Goal: Task Accomplishment & Management: Use online tool/utility

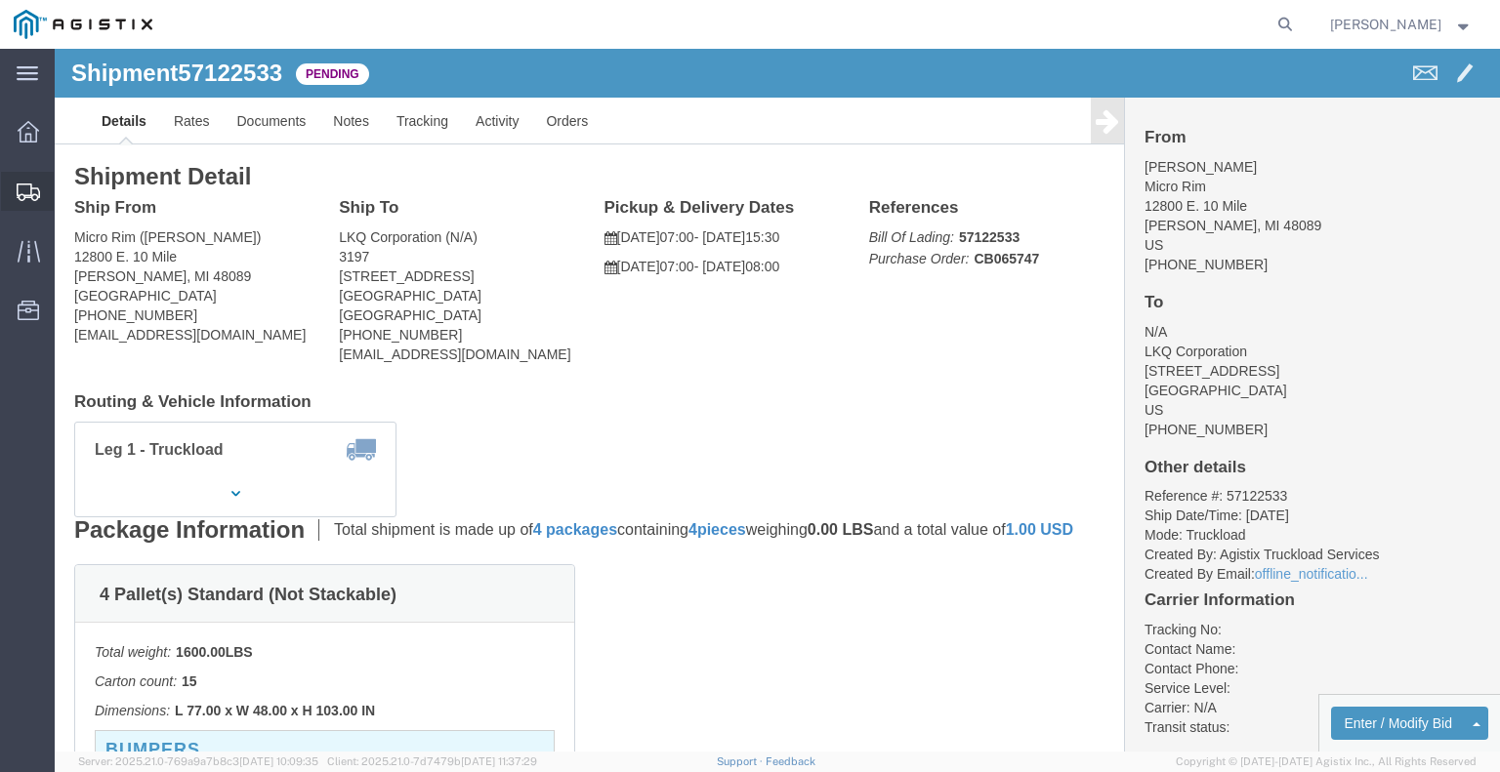
click at [60, 187] on span "Shipments" at bounding box center [61, 191] width 14 height 39
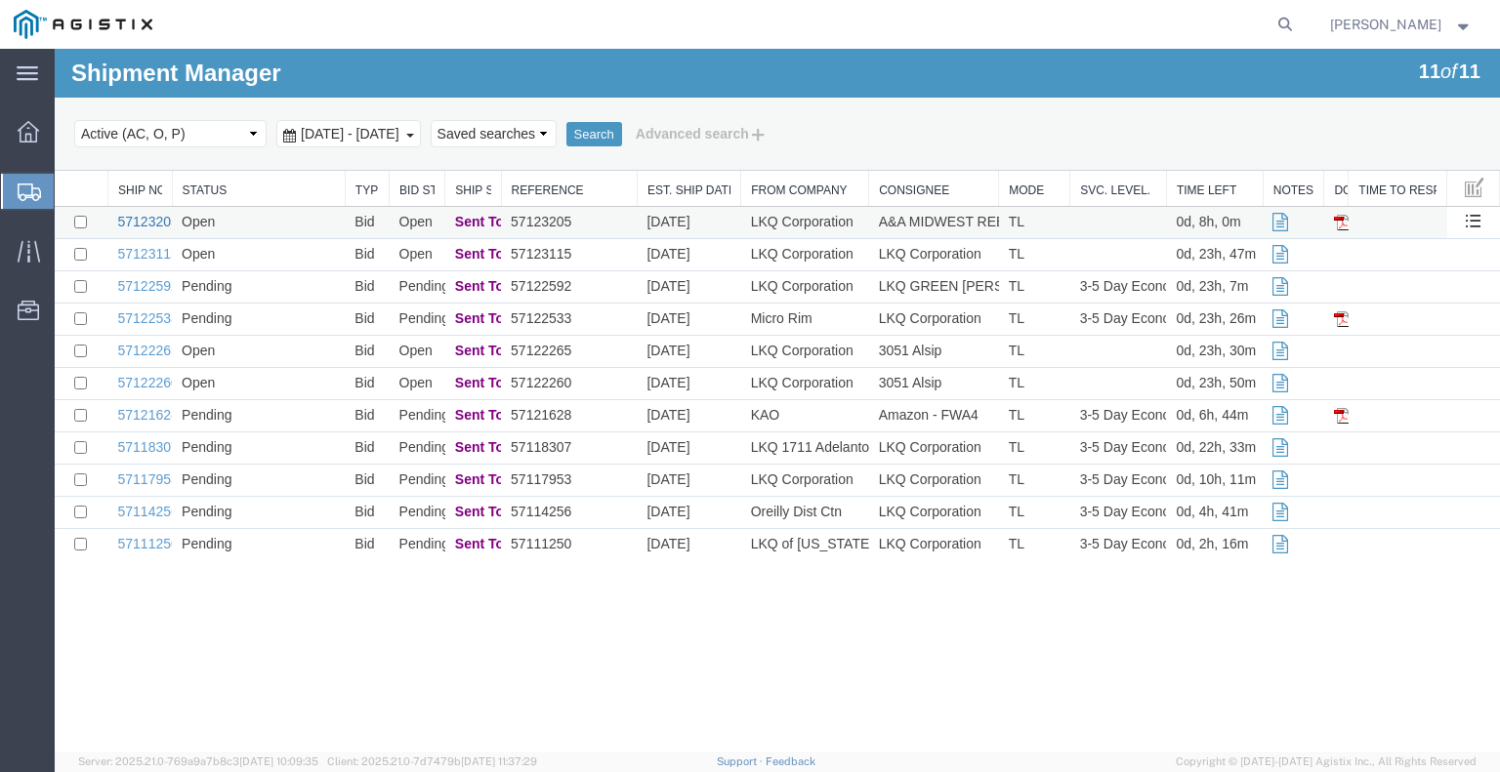
click at [152, 219] on link "57123205" at bounding box center [148, 222] width 61 height 16
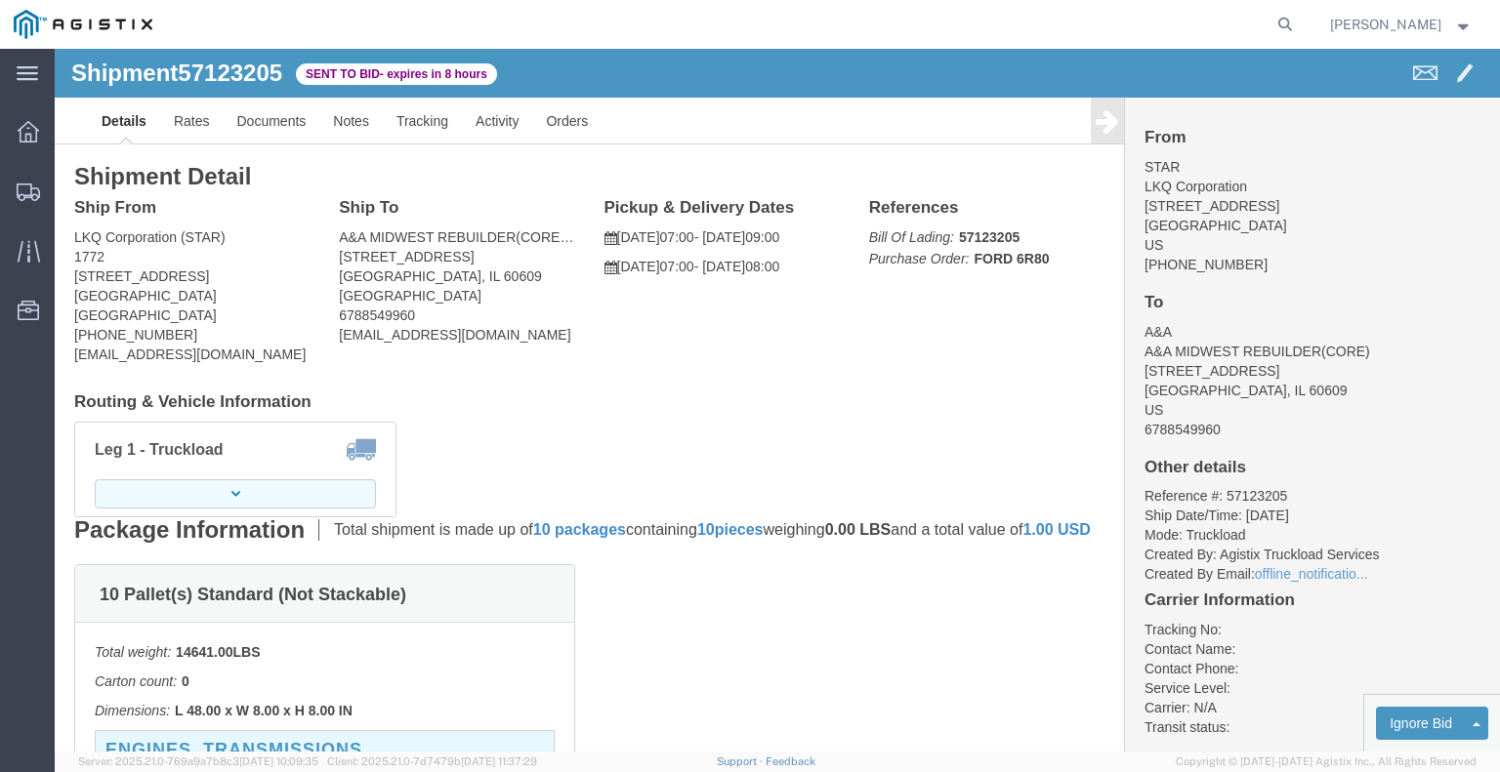
click button "button"
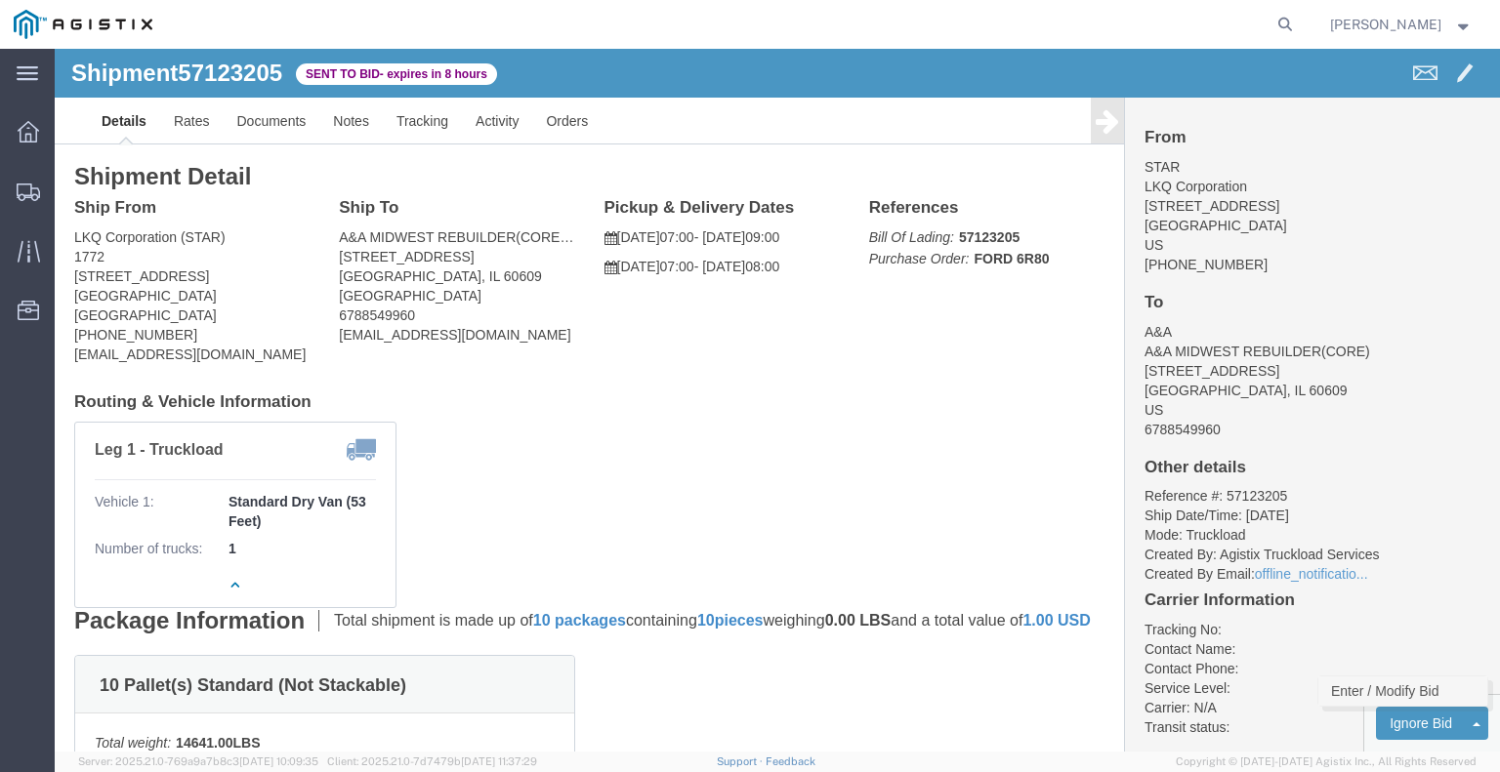
click link "Enter / Modify Bid"
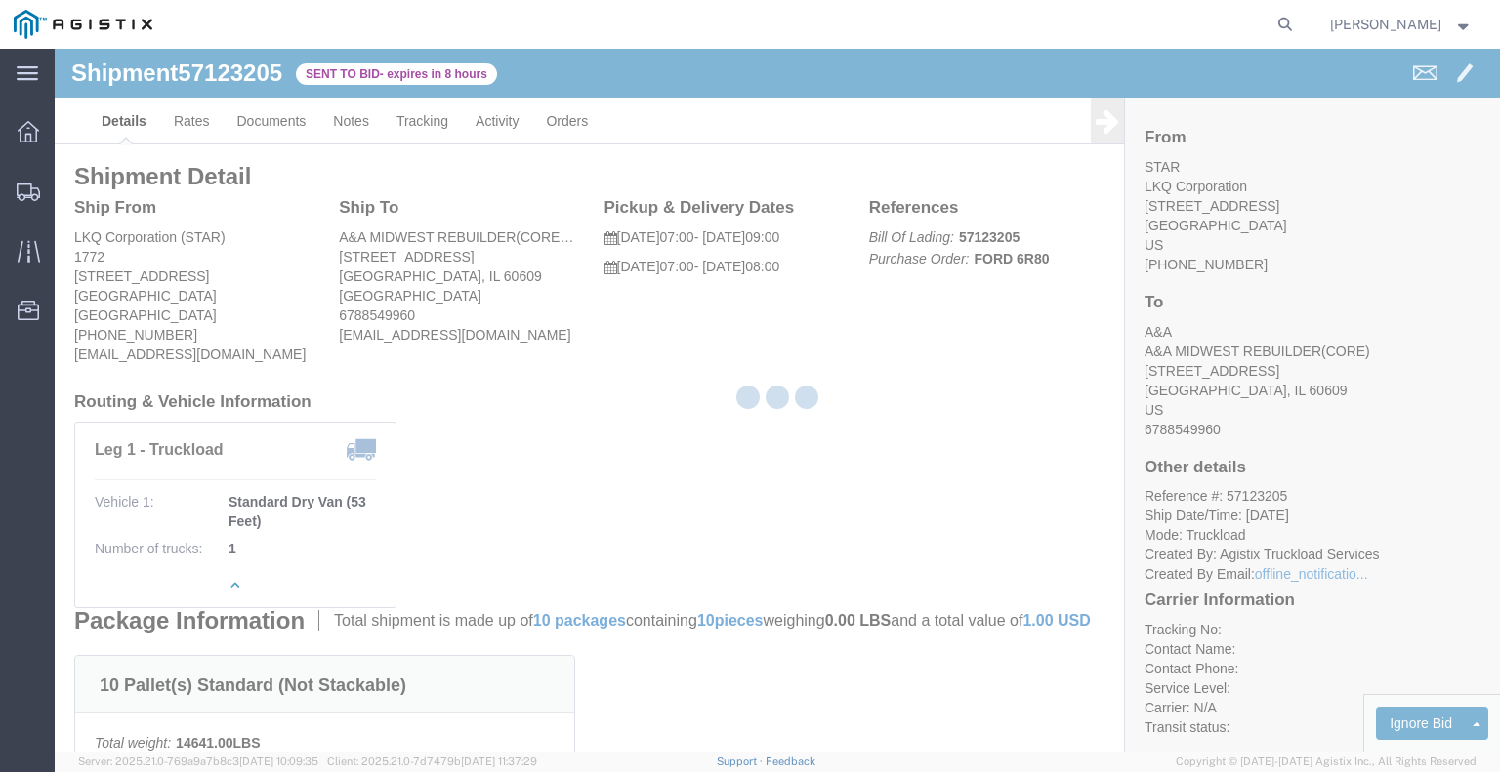
select select "22593"
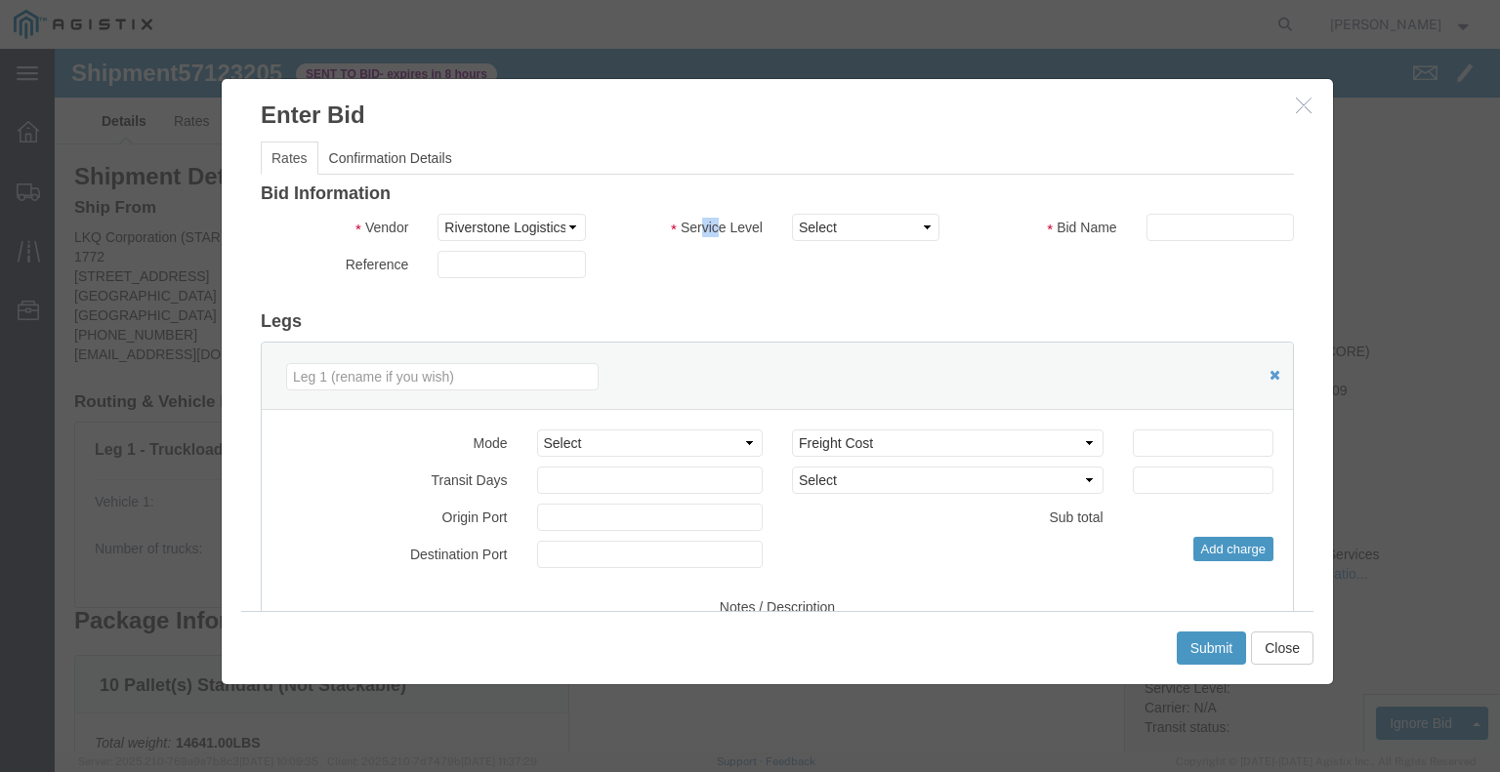
click div "Service Level Select Rail TL Standard 3 - 5 Day"
click select "Select Rail TL Standard 3 - 5 Day"
select select "41882"
click select "Select Rail TL Standard 3 - 5 Day"
drag, startPoint x: 1109, startPoint y: 171, endPoint x: 1125, endPoint y: 192, distance: 26.6
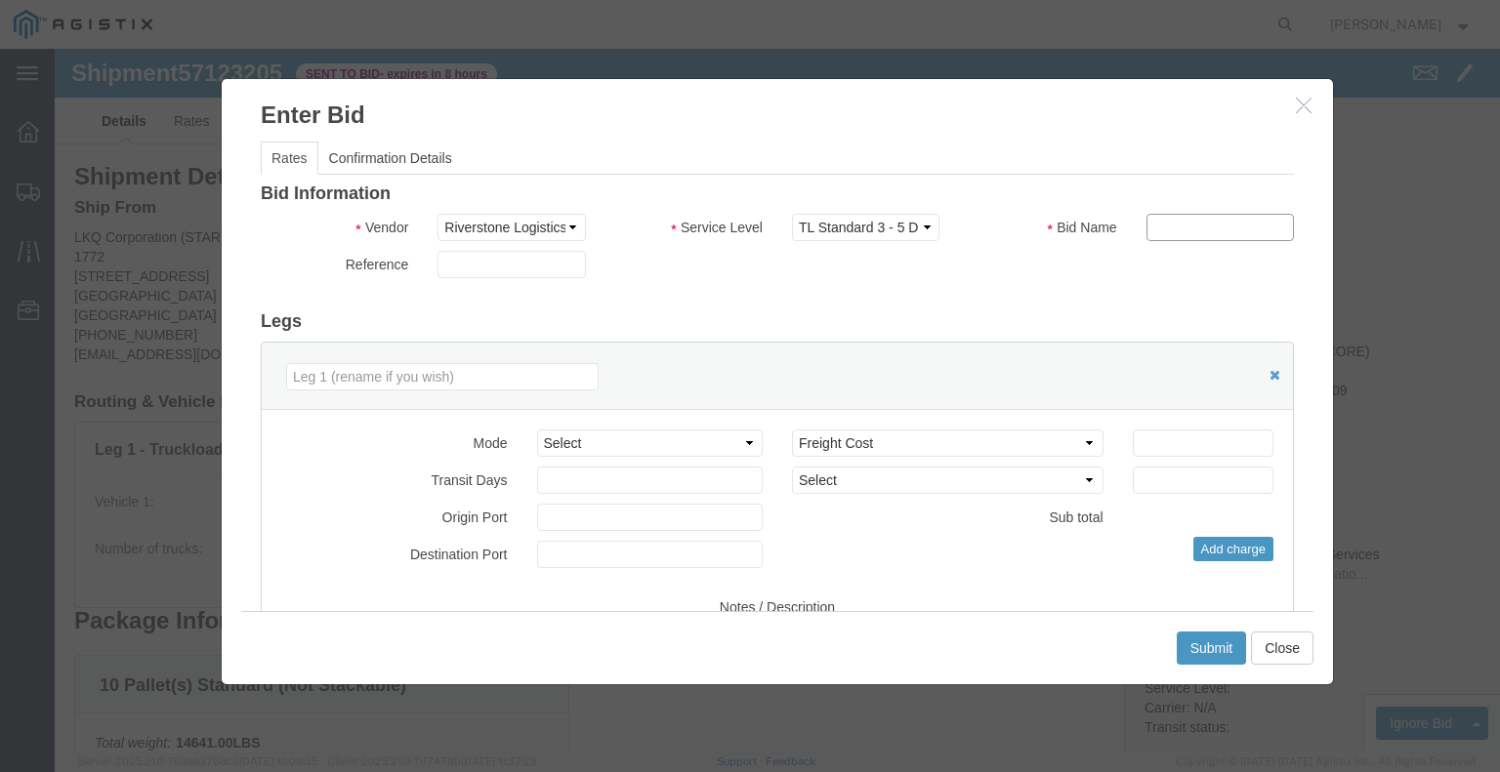
click input "text"
type input "RLX"
click div "Reference"
click select "Select Air Less than Truckload Multi-Leg Ocean Freight Rail Small Parcel Truckl…"
select select "TL"
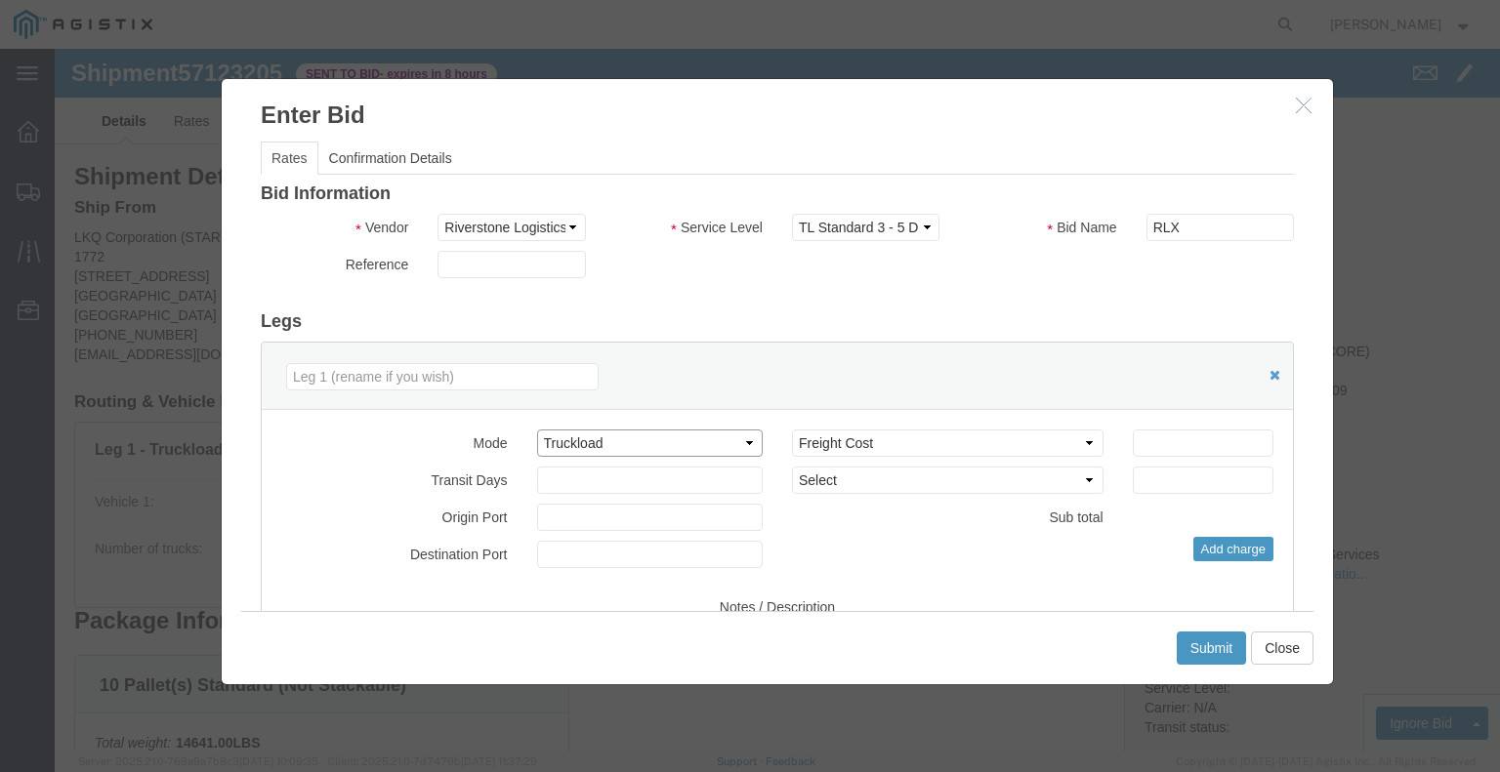
click select "Select Air Less than Truckload Multi-Leg Ocean Freight Rail Small Parcel Truckl…"
click input "number"
type input "2"
click input "number"
type input "1200"
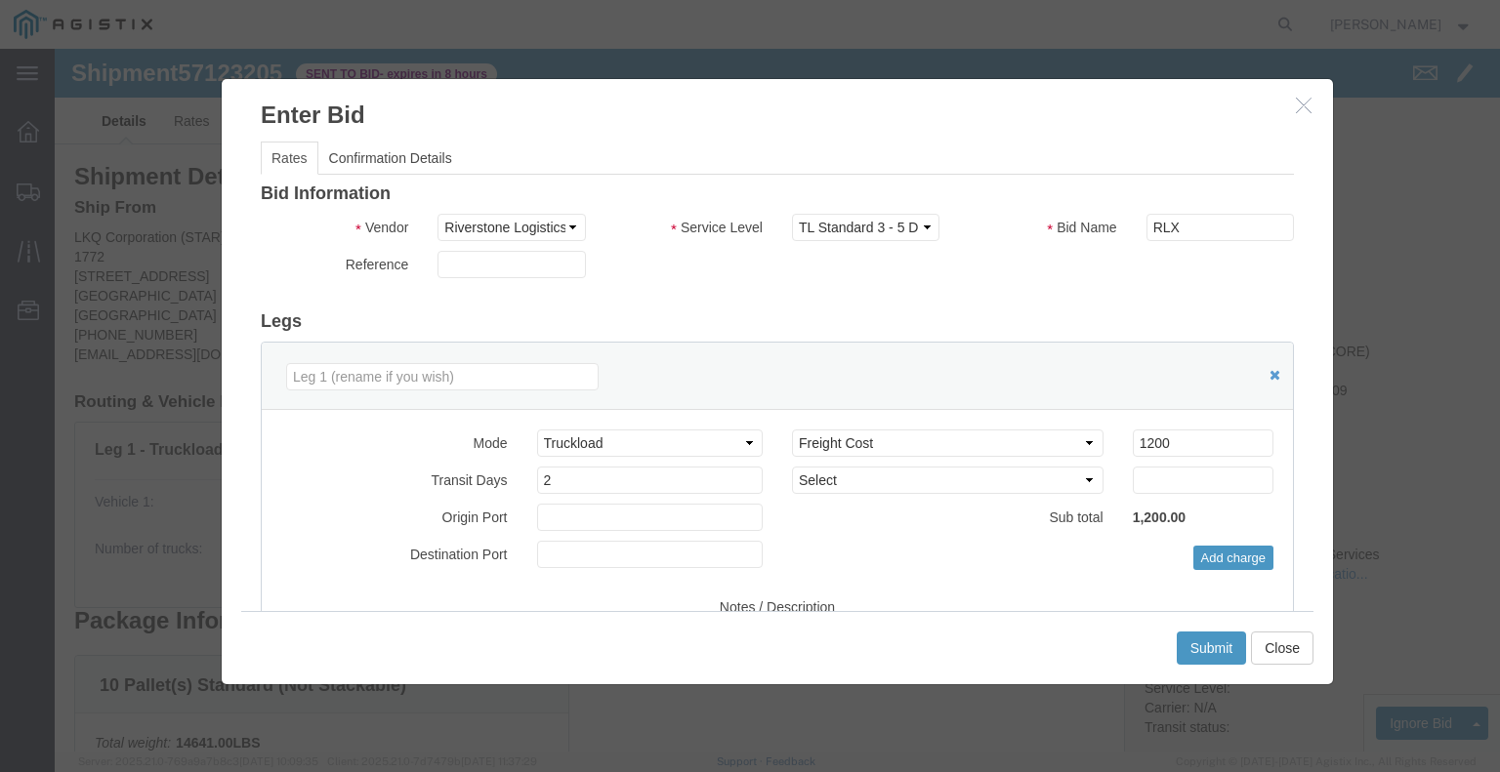
click div "Submit Close"
click button "Submit"
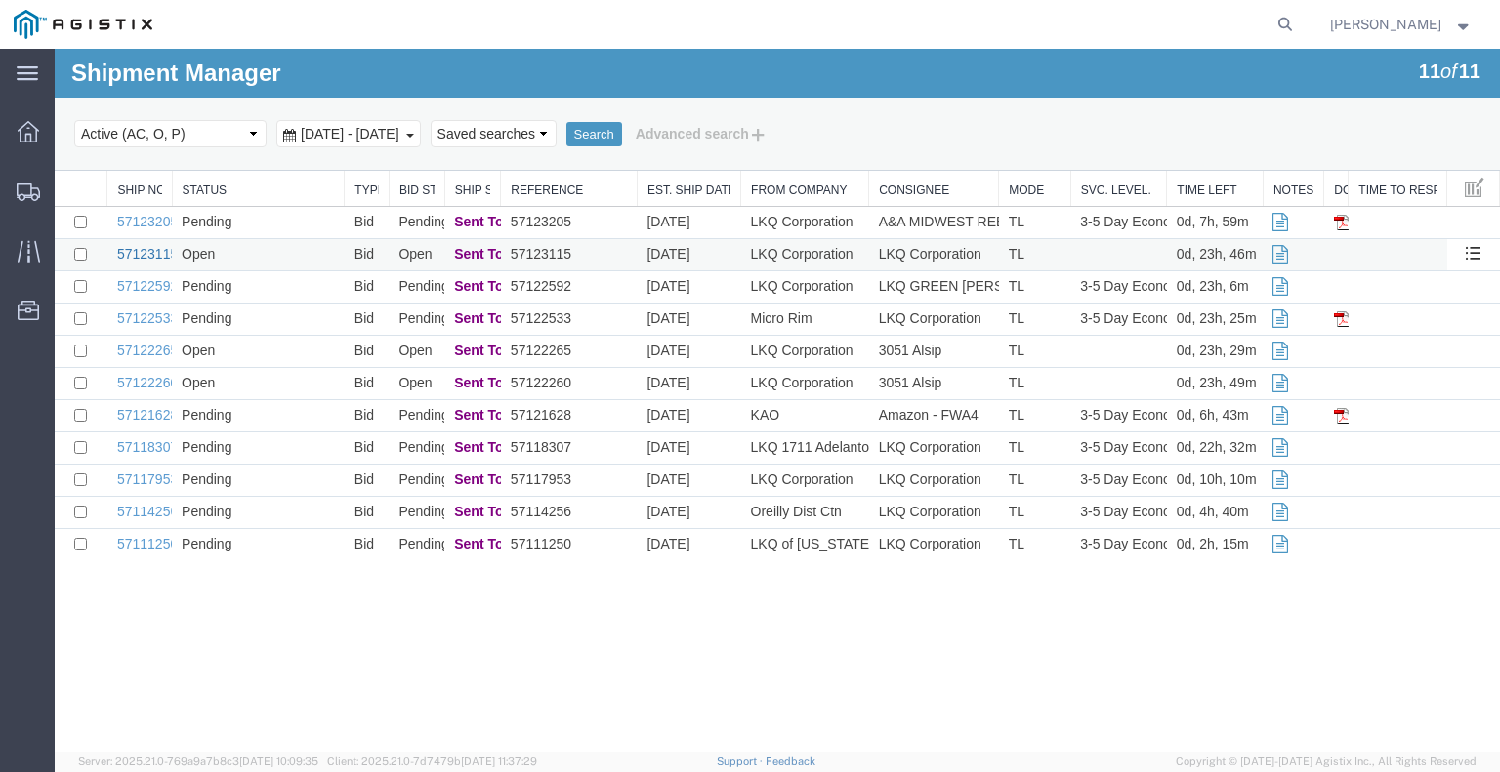
click at [161, 253] on link "57123115" at bounding box center [147, 254] width 61 height 16
